Goal: Task Accomplishment & Management: Use online tool/utility

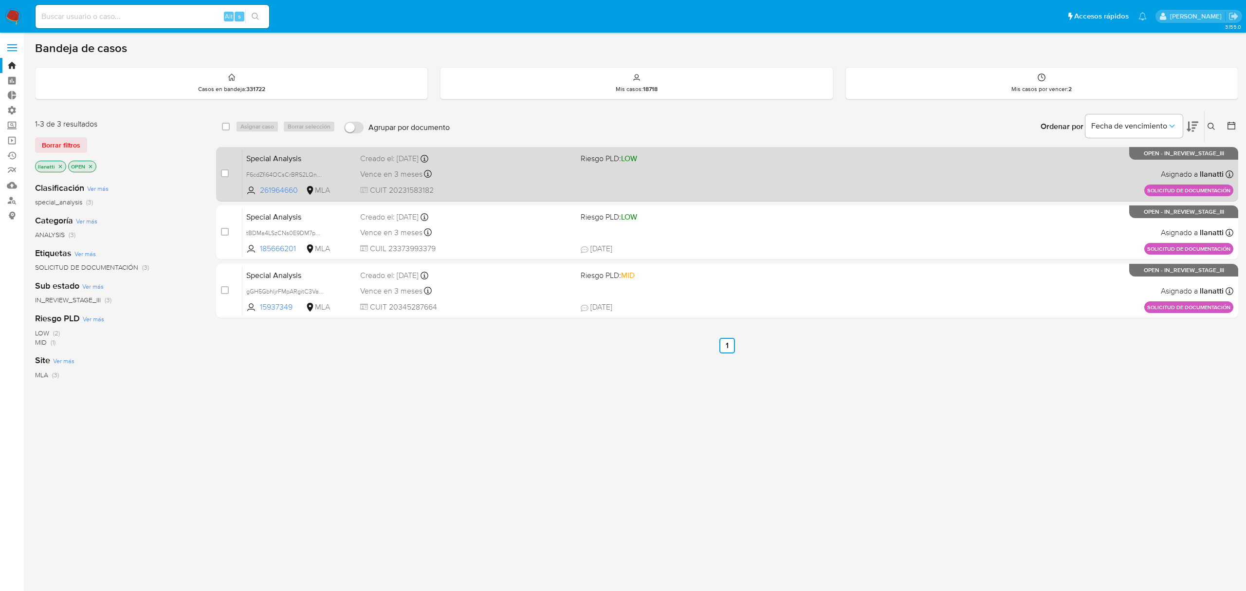
click at [637, 166] on div "Special Analysis F6cdZfi64OCsCrBRS2LQn6qu 261964660 MLA Riesgo PLD: LOW Creado …" at bounding box center [737, 173] width 991 height 49
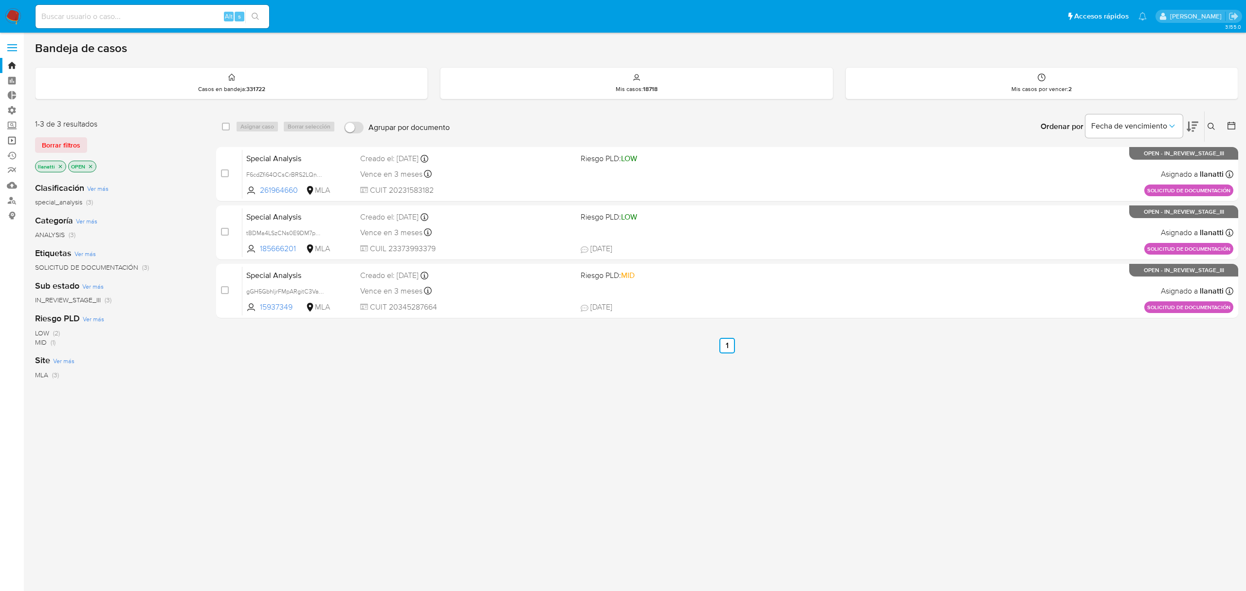
click at [15, 141] on link "Operaciones masivas" at bounding box center [58, 140] width 116 height 15
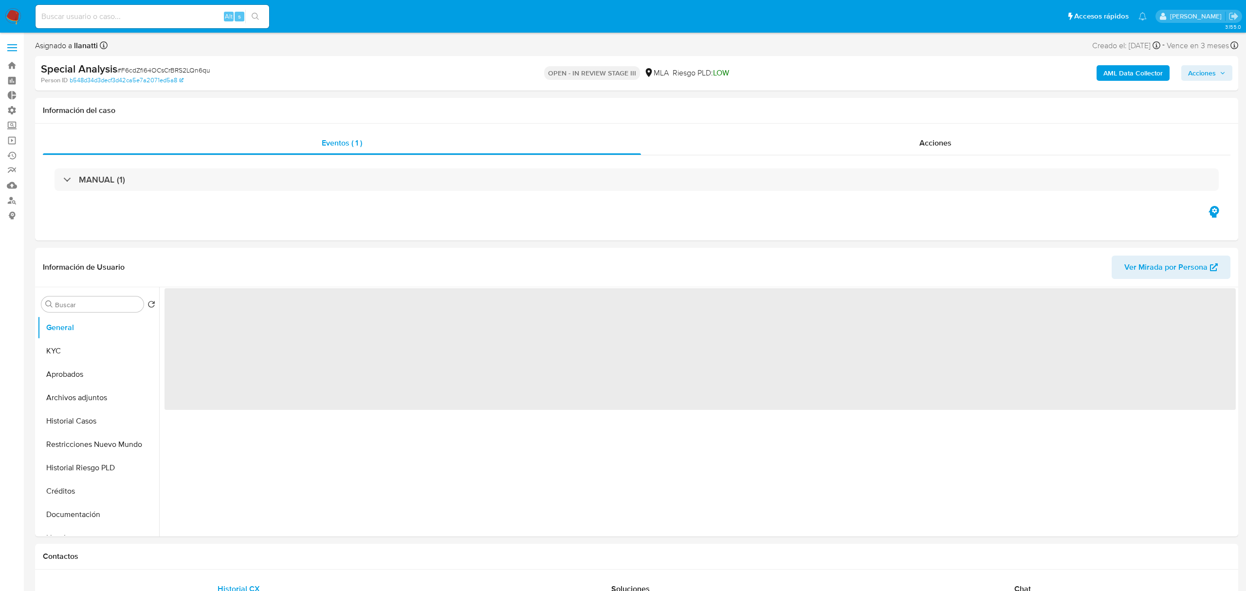
select select "10"
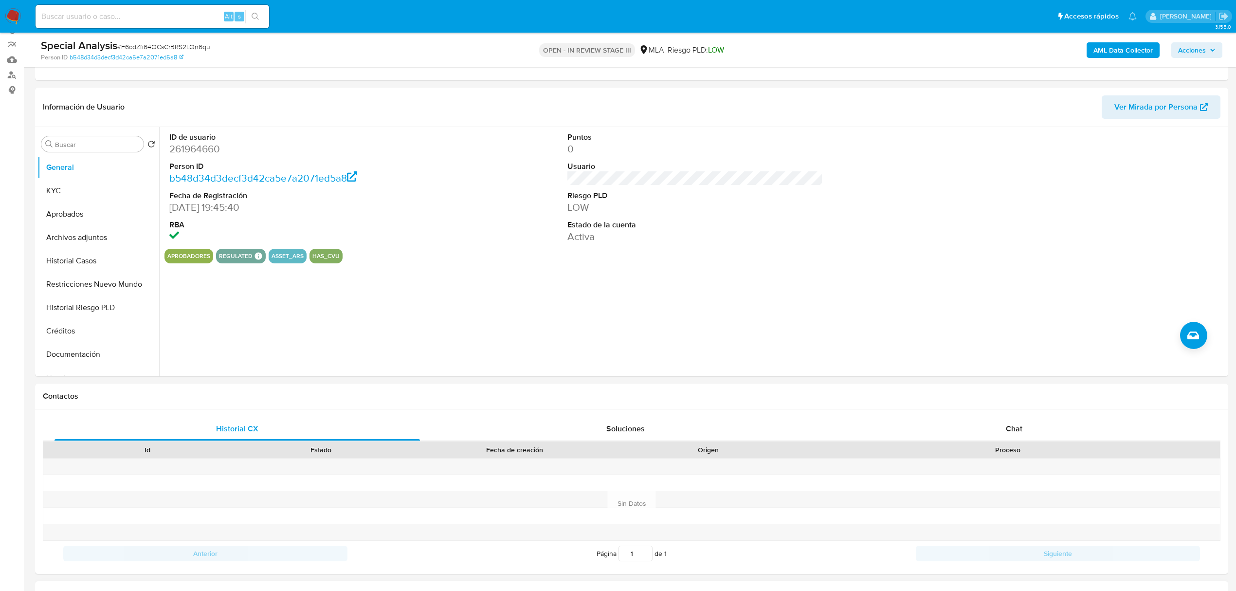
scroll to position [259, 0]
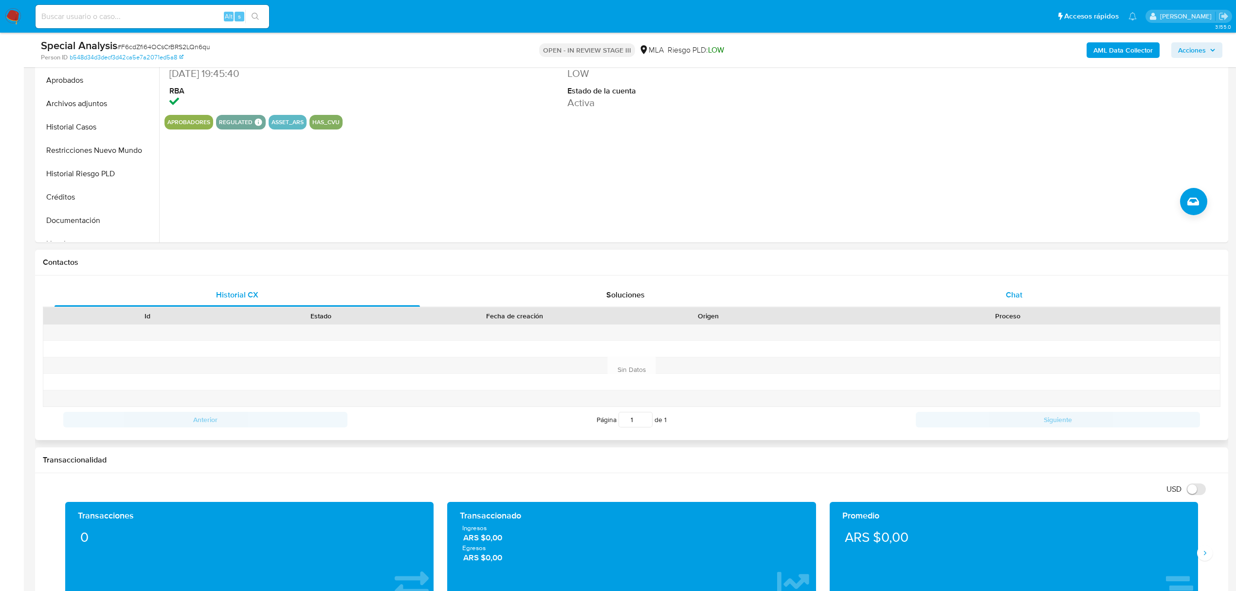
click at [1030, 298] on div "Chat" at bounding box center [1015, 294] width 366 height 23
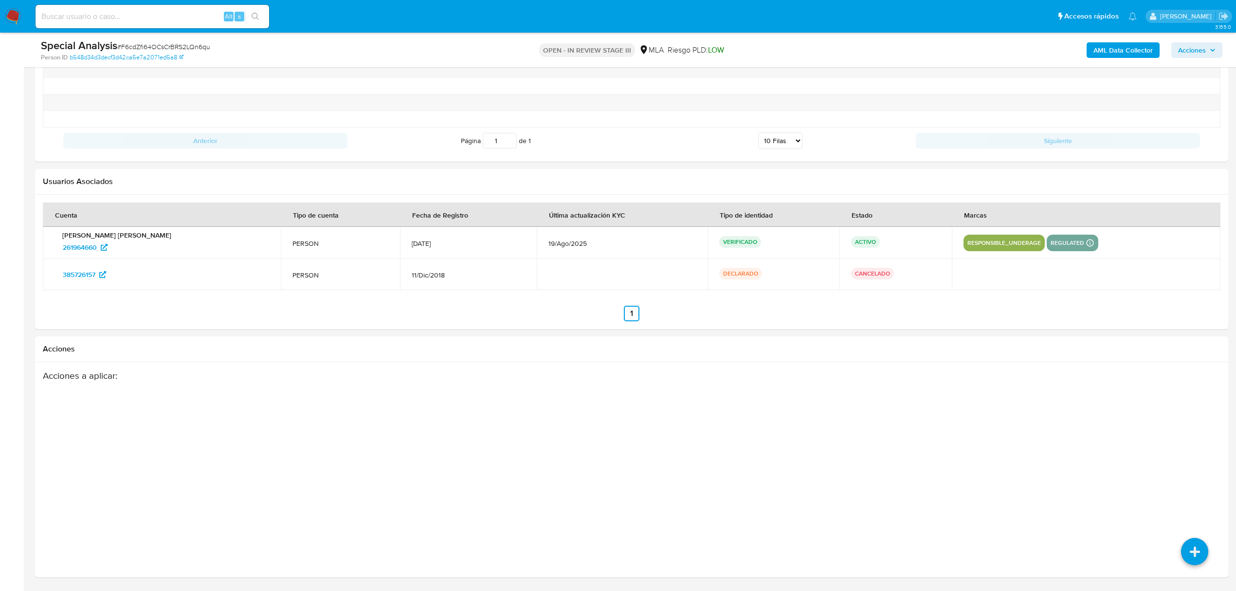
scroll to position [1558, 0]
